Goal: Task Accomplishment & Management: Manage account settings

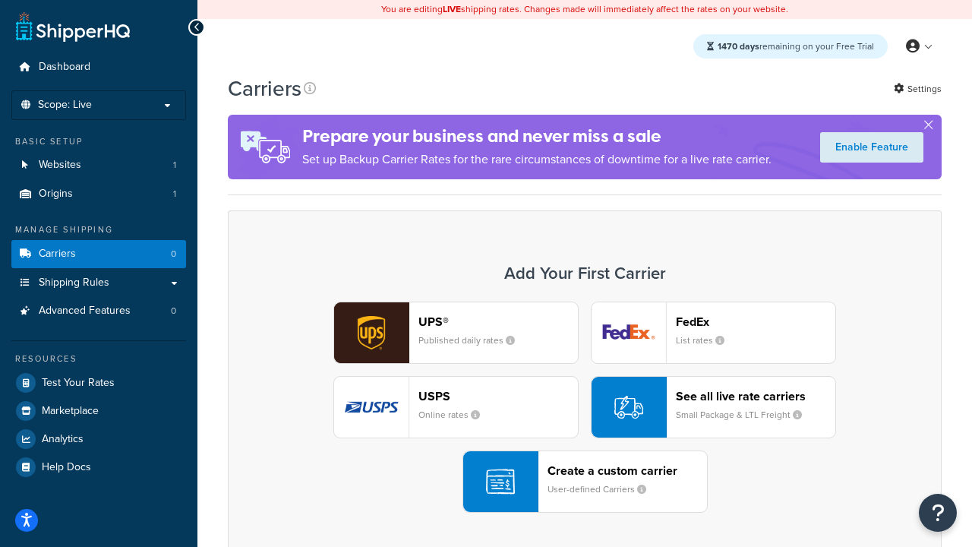
click at [585, 407] on div "UPS® Published daily rates FedEx List rates USPS Online rates See all live rate…" at bounding box center [585, 406] width 682 height 211
click at [756, 321] on header "FedEx" at bounding box center [755, 321] width 159 height 14
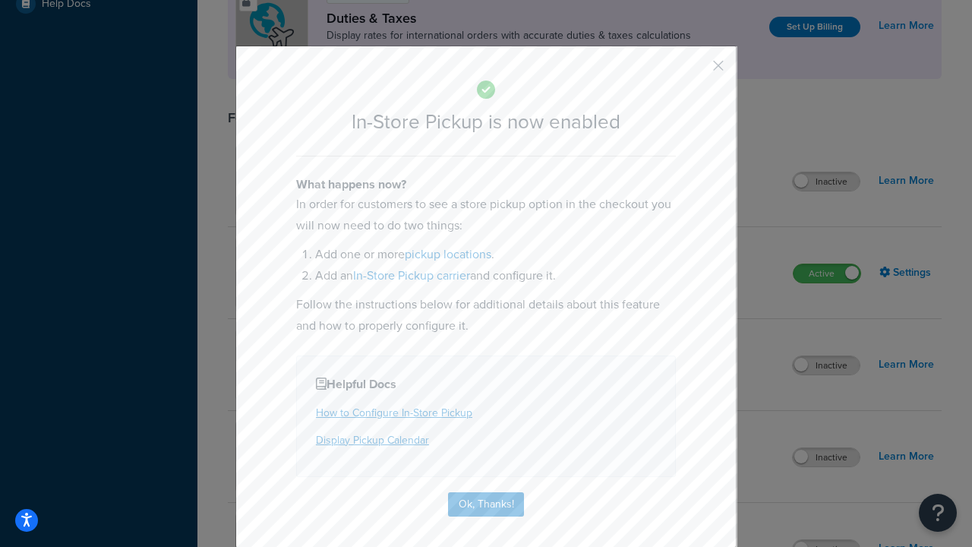
click at [696, 71] on button "button" at bounding box center [696, 71] width 4 height 4
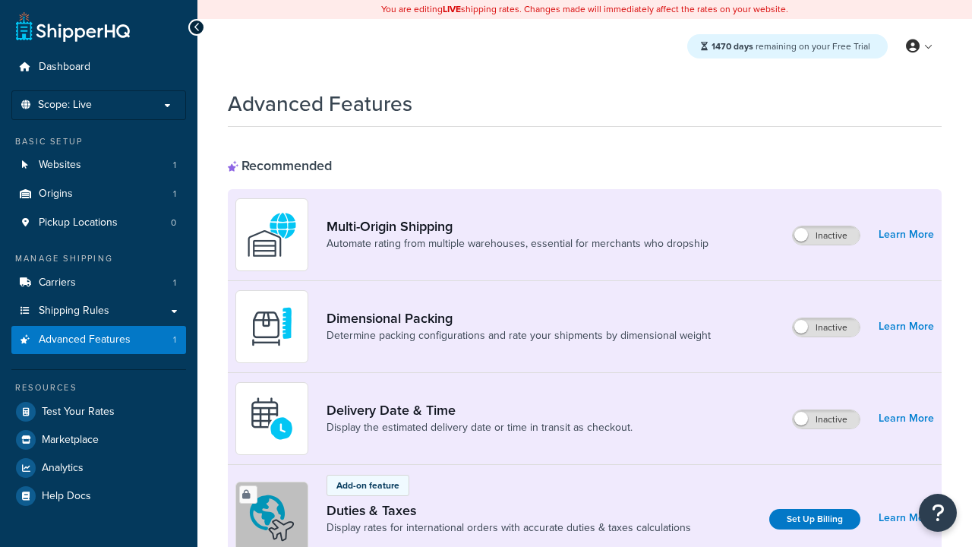
scroll to position [492, 0]
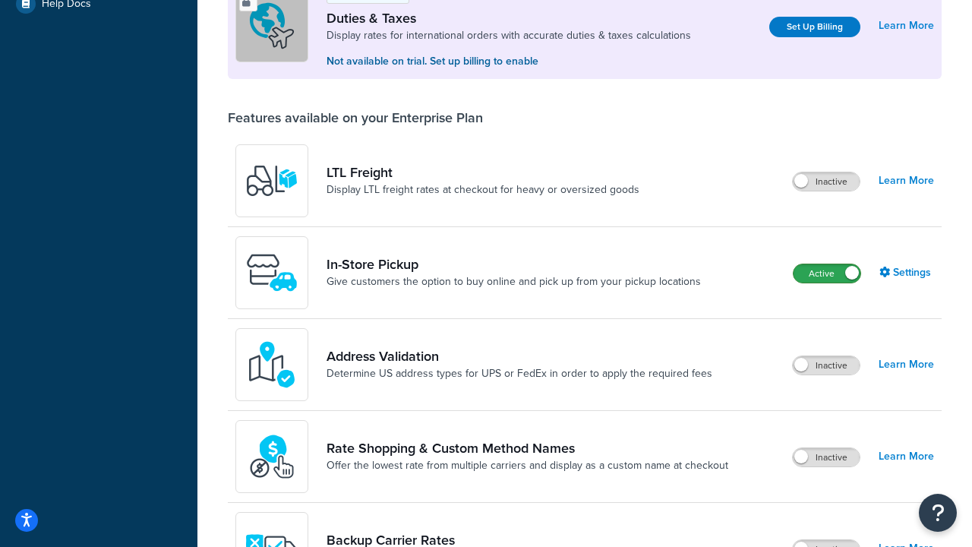
click at [827, 264] on label "Active" at bounding box center [827, 273] width 67 height 18
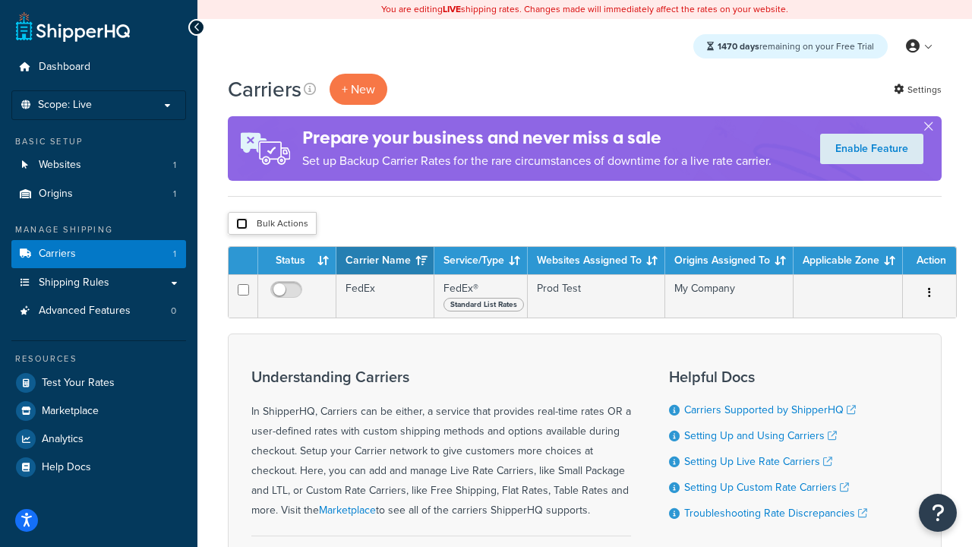
click at [241, 224] on input "checkbox" at bounding box center [241, 223] width 11 height 11
checkbox input "true"
click at [0, 0] on button "Delete" at bounding box center [0, 0] width 0 height 0
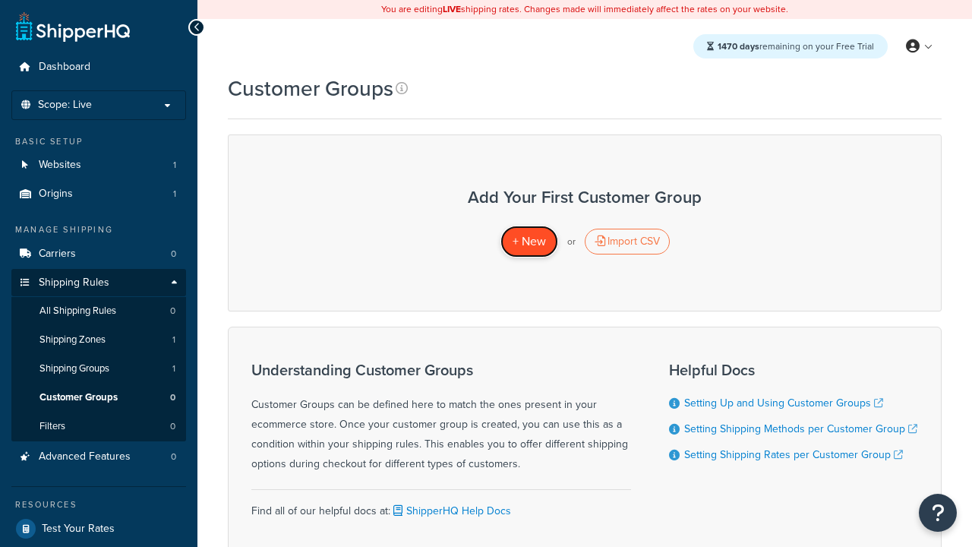
click at [529, 241] on span "+ New" at bounding box center [529, 240] width 33 height 17
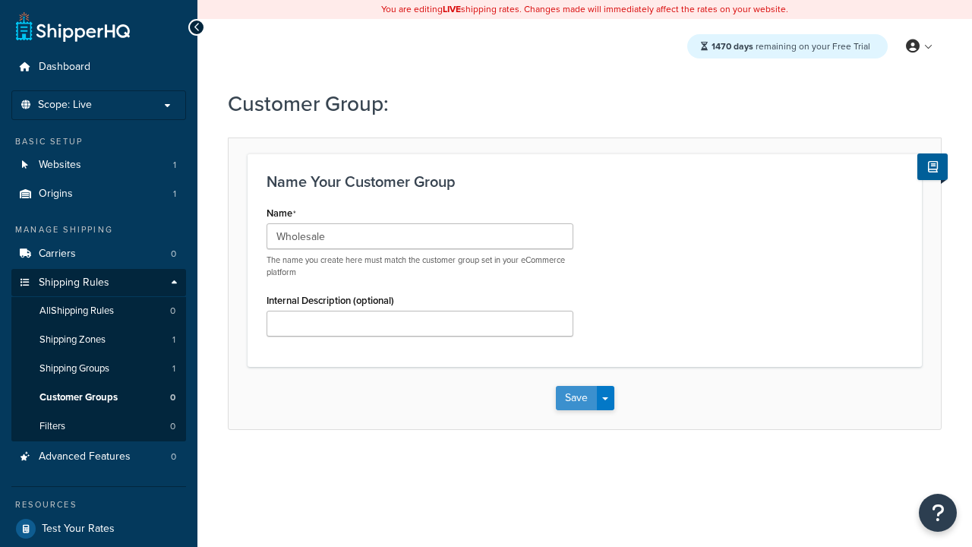
type input "Wholesale"
click at [576, 398] on button "Save" at bounding box center [576, 398] width 41 height 24
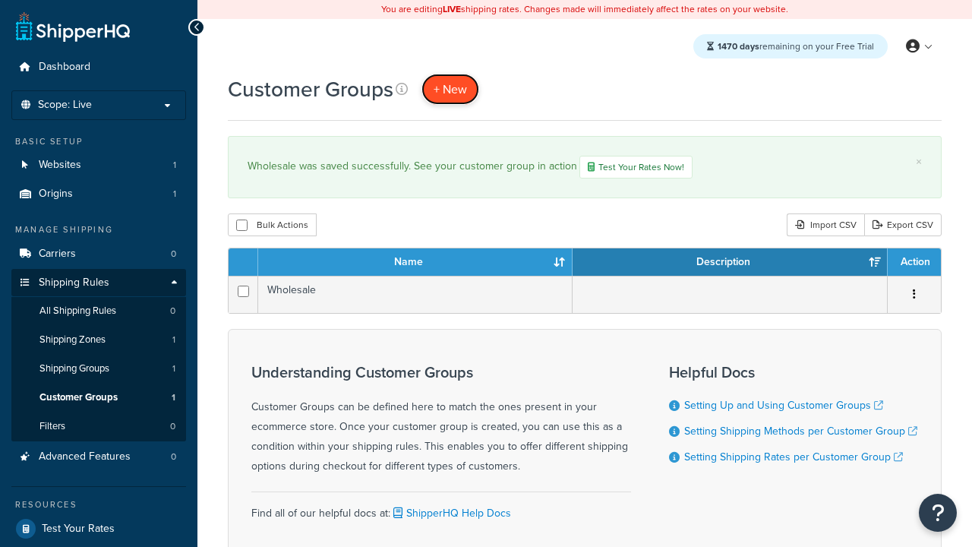
click at [450, 89] on span "+ New" at bounding box center [450, 88] width 33 height 17
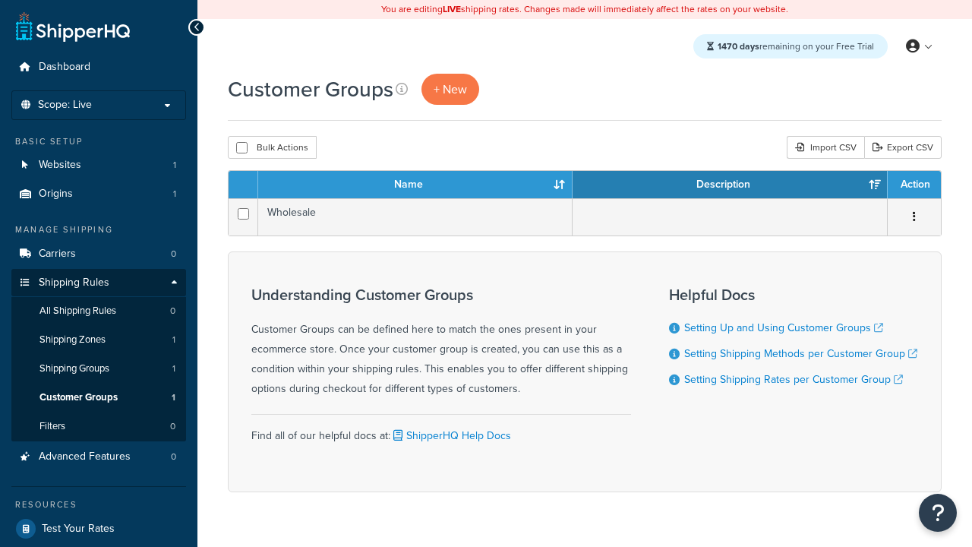
click at [415, 185] on th "Name" at bounding box center [415, 184] width 314 height 27
click at [730, 185] on th "Description" at bounding box center [730, 184] width 315 height 27
click at [914, 185] on th "Action" at bounding box center [914, 184] width 53 height 27
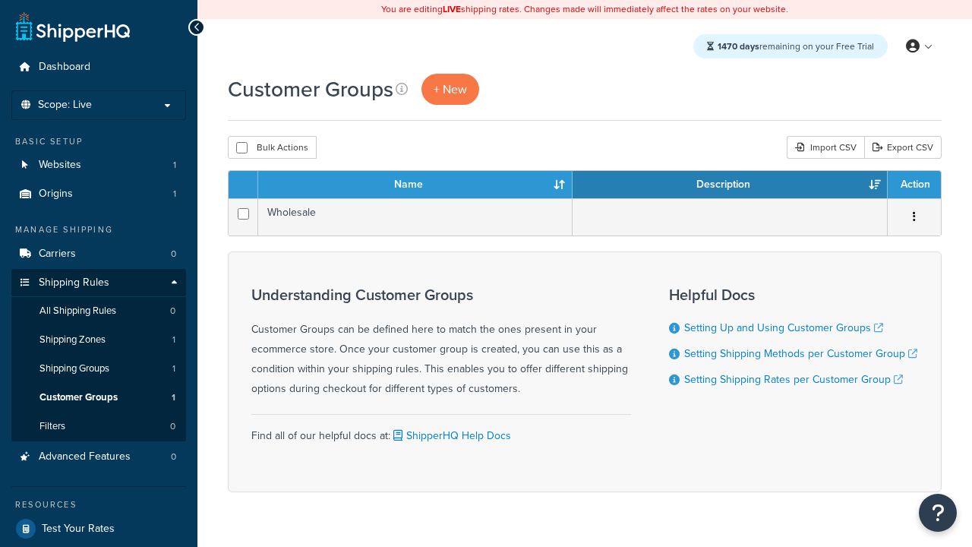
click at [914, 185] on th "Action" at bounding box center [914, 184] width 53 height 27
click at [402, 89] on icon at bounding box center [402, 89] width 12 height 12
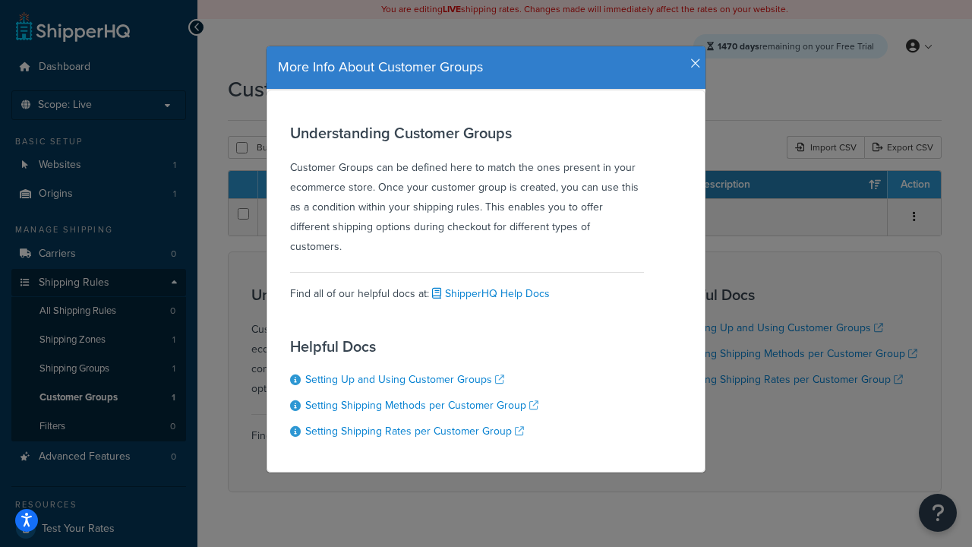
click at [692, 58] on icon "button" at bounding box center [695, 64] width 11 height 14
